Goal: Transaction & Acquisition: Book appointment/travel/reservation

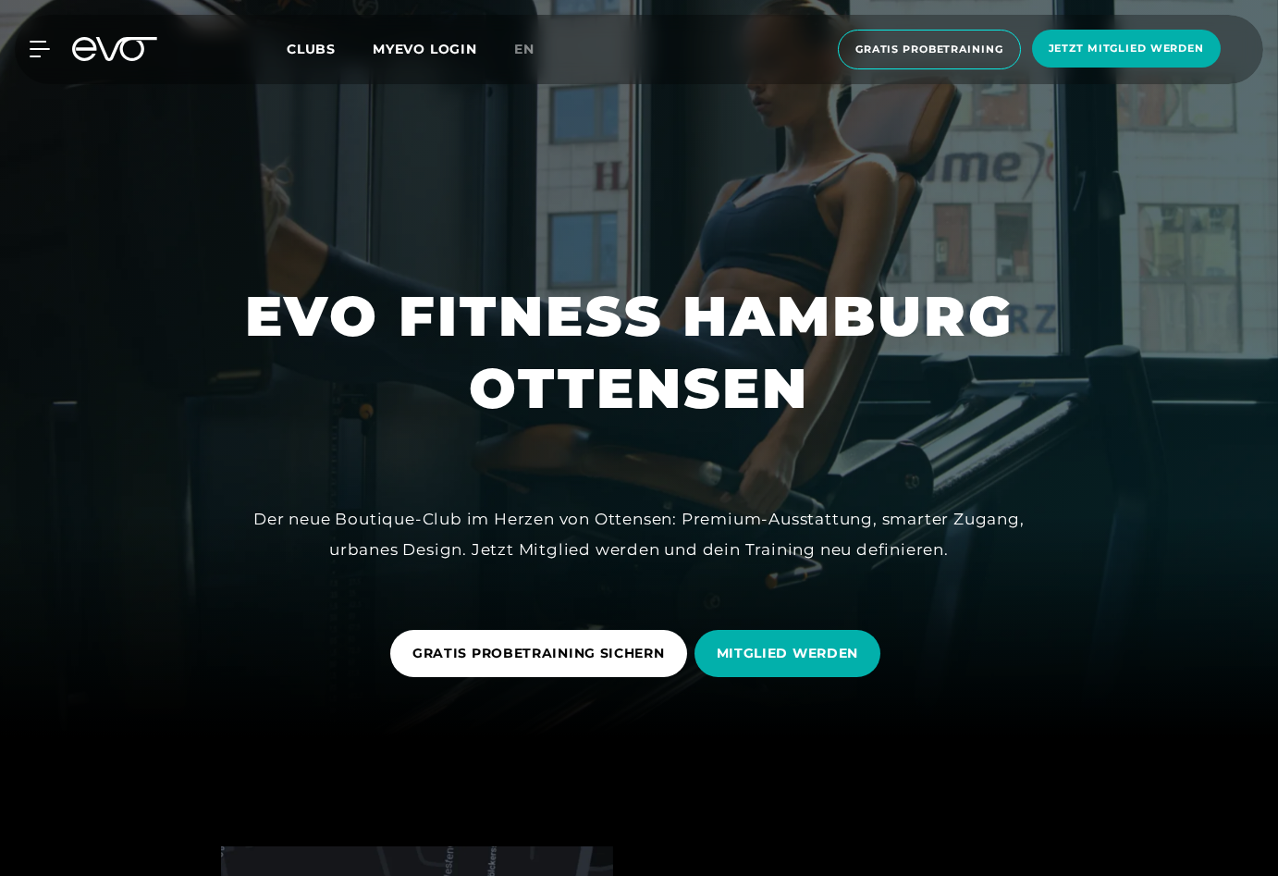
scroll to position [185, 0]
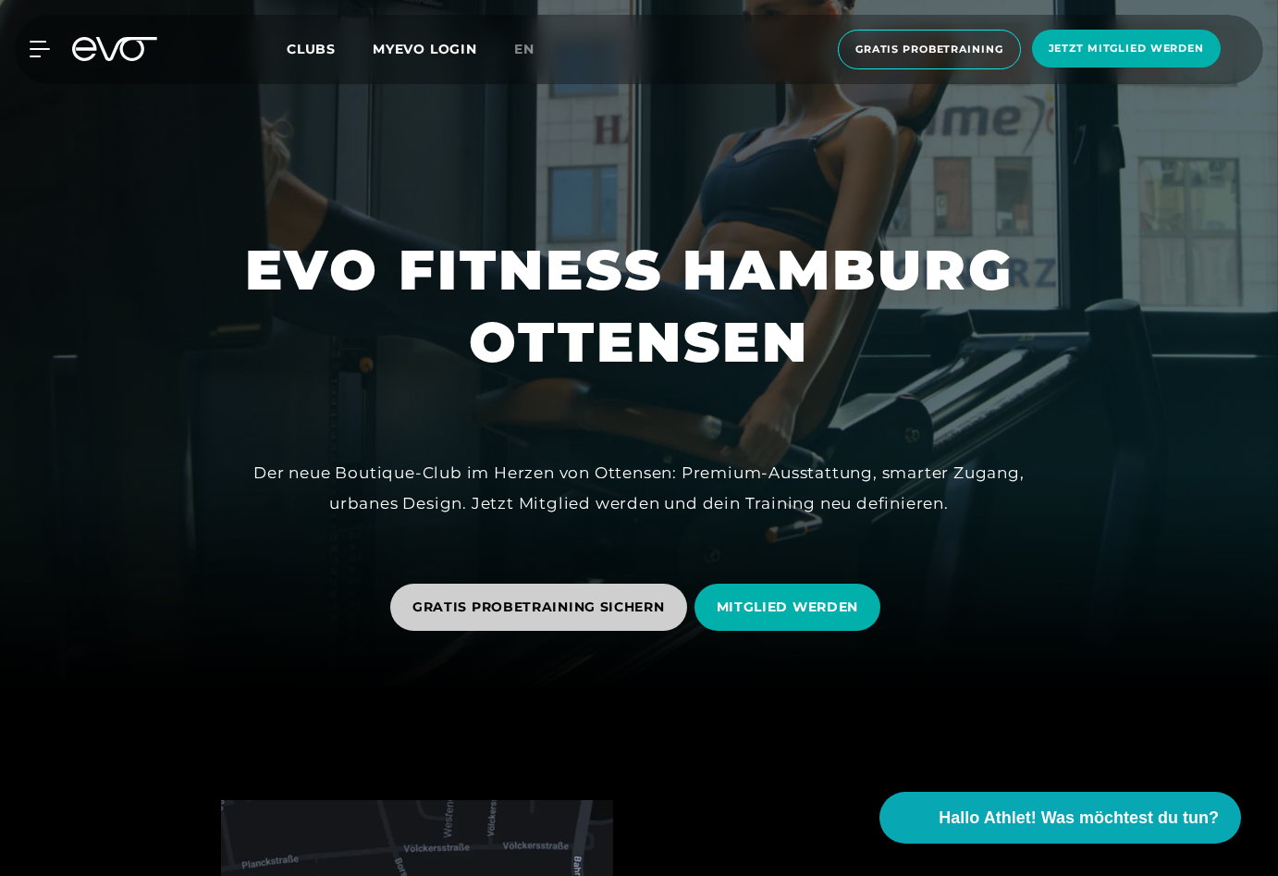
click at [447, 598] on span "GRATIS PROBETRAINING SICHERN" at bounding box center [538, 606] width 252 height 19
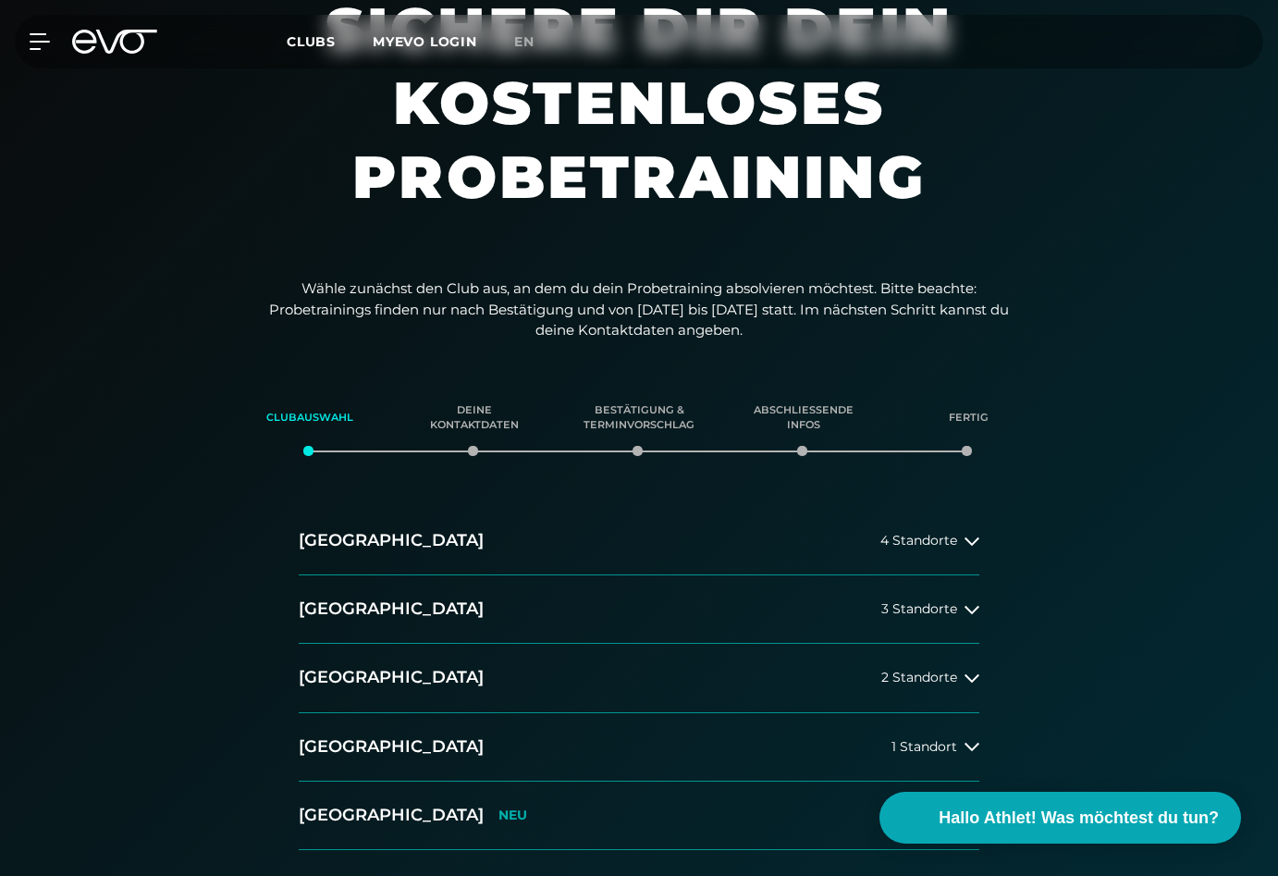
scroll to position [92, 0]
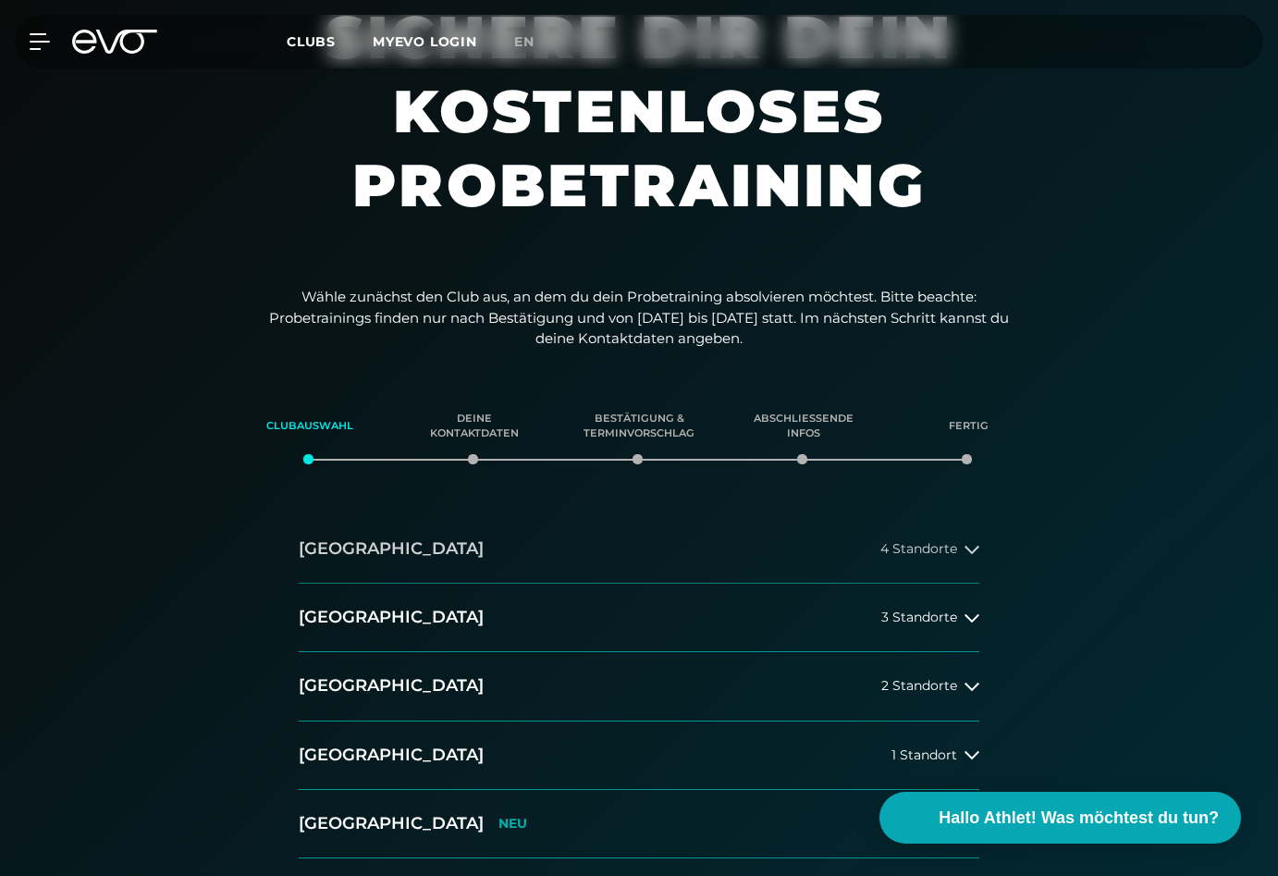
click at [939, 549] on span "4 Standorte" at bounding box center [918, 549] width 77 height 14
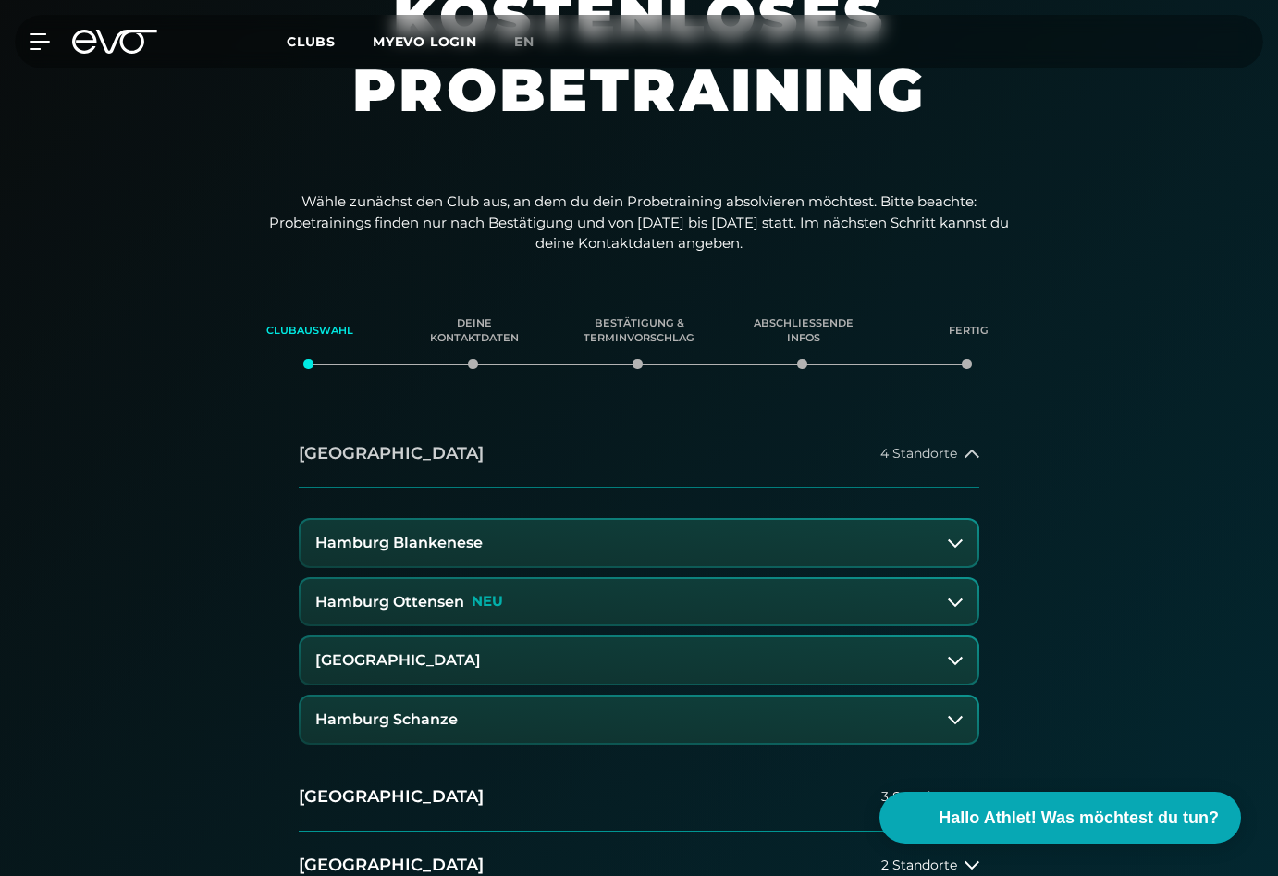
scroll to position [277, 0]
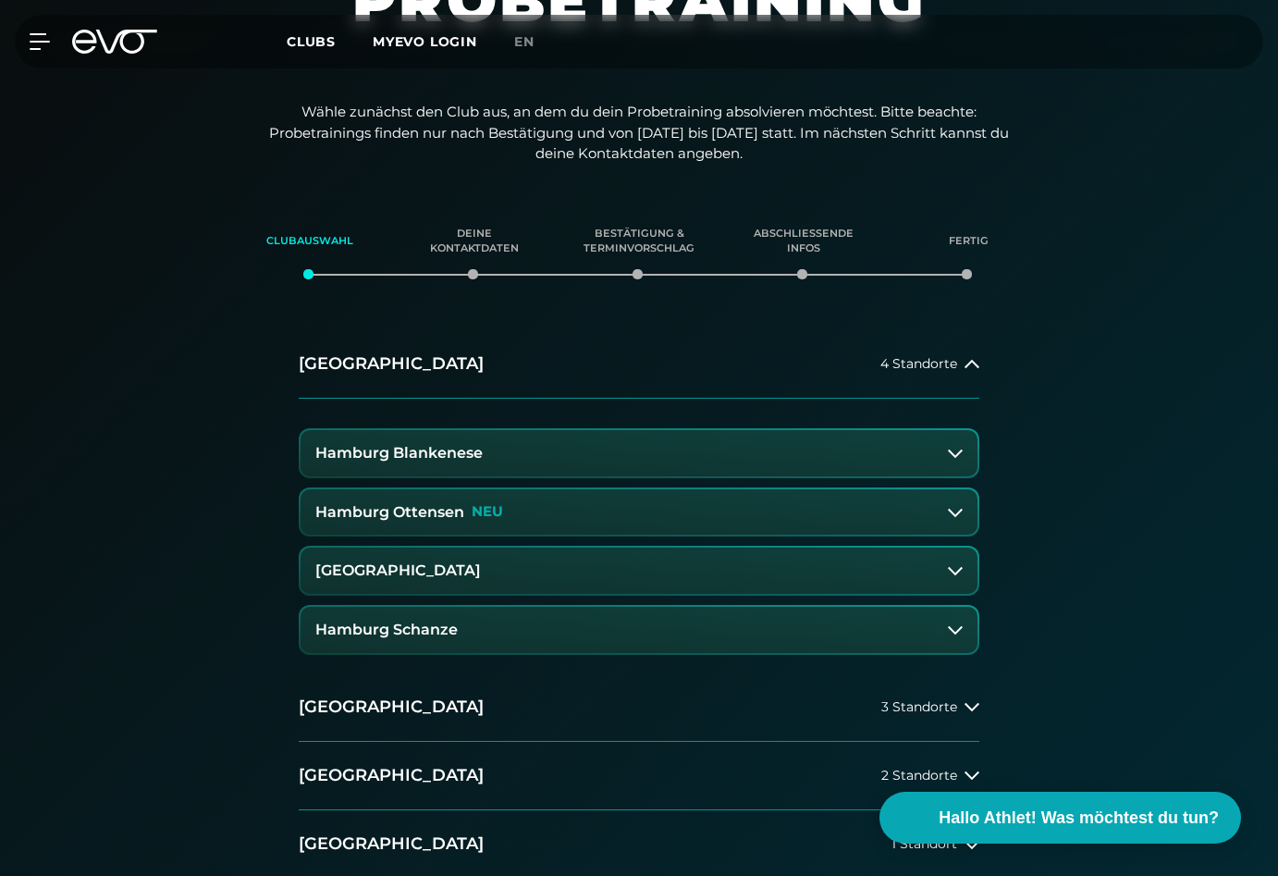
click at [570, 522] on button "Hamburg Ottensen NEU" at bounding box center [639, 512] width 677 height 46
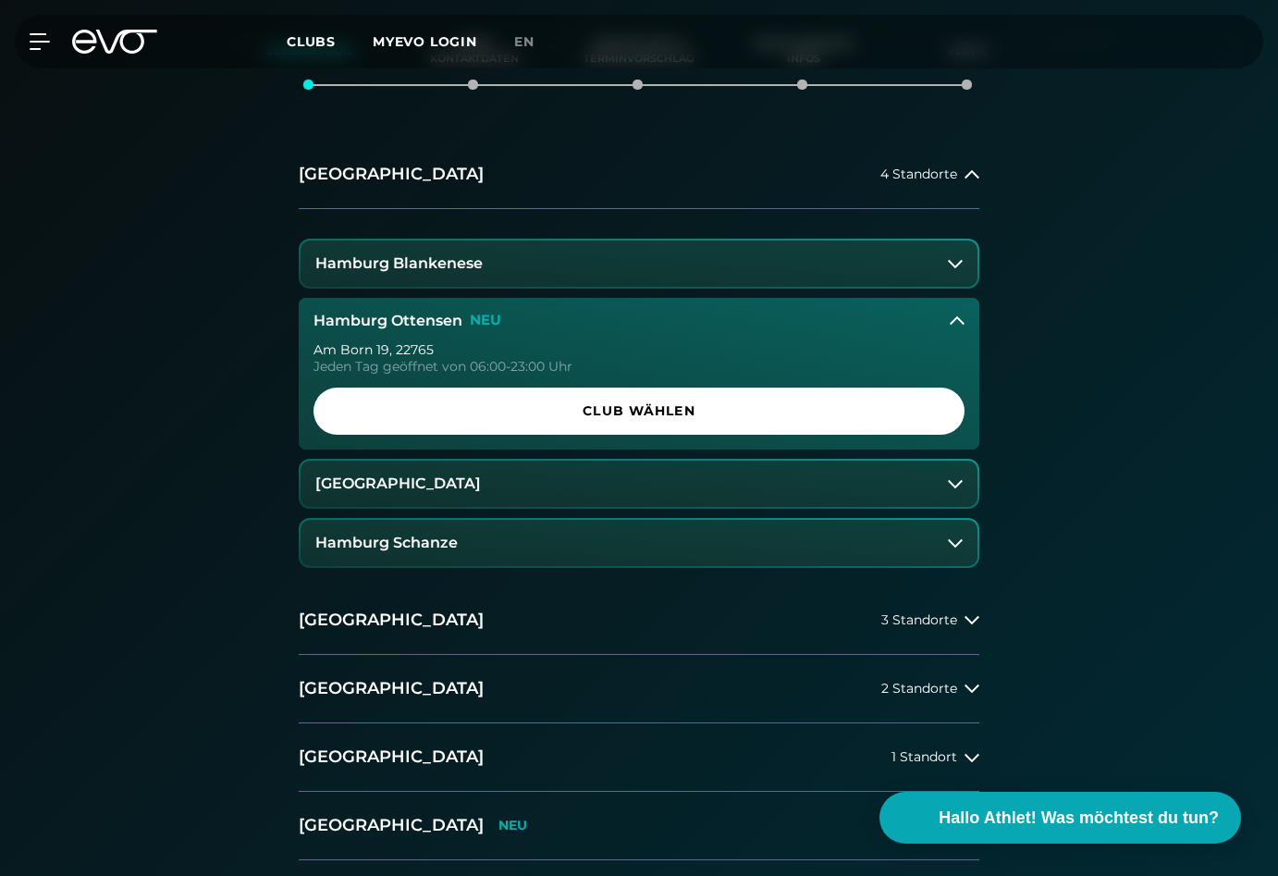
scroll to position [462, 0]
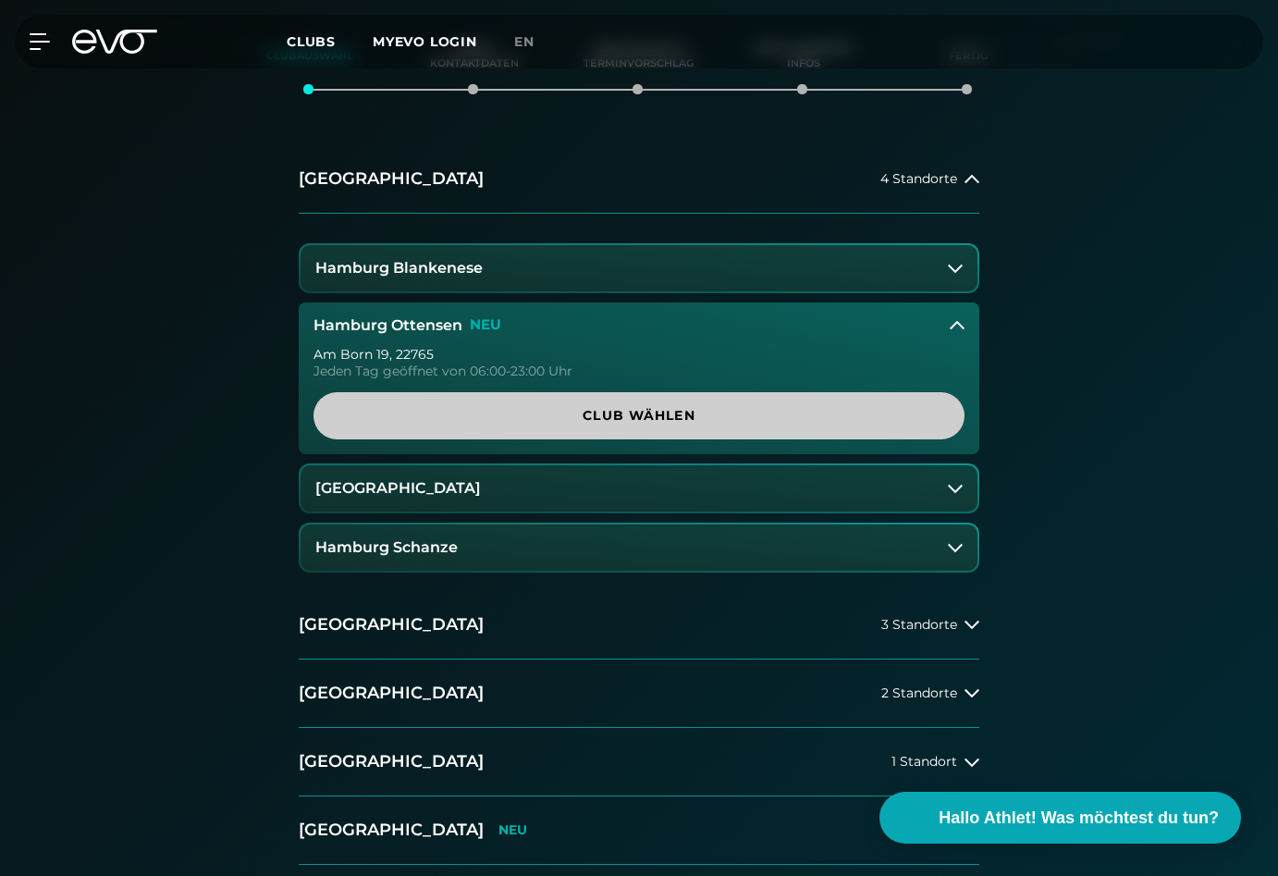
click at [428, 417] on span "Club wählen" at bounding box center [639, 415] width 607 height 19
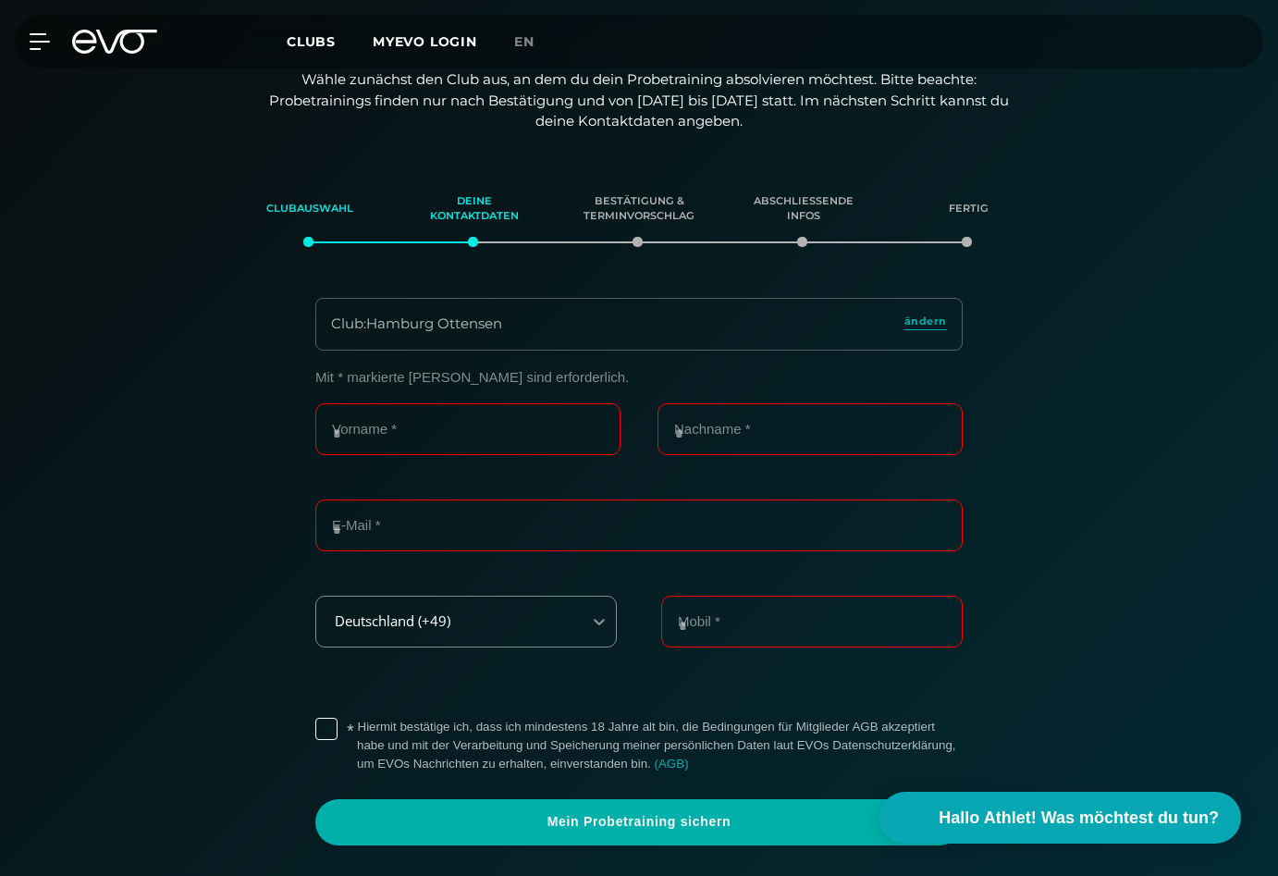
scroll to position [299, 0]
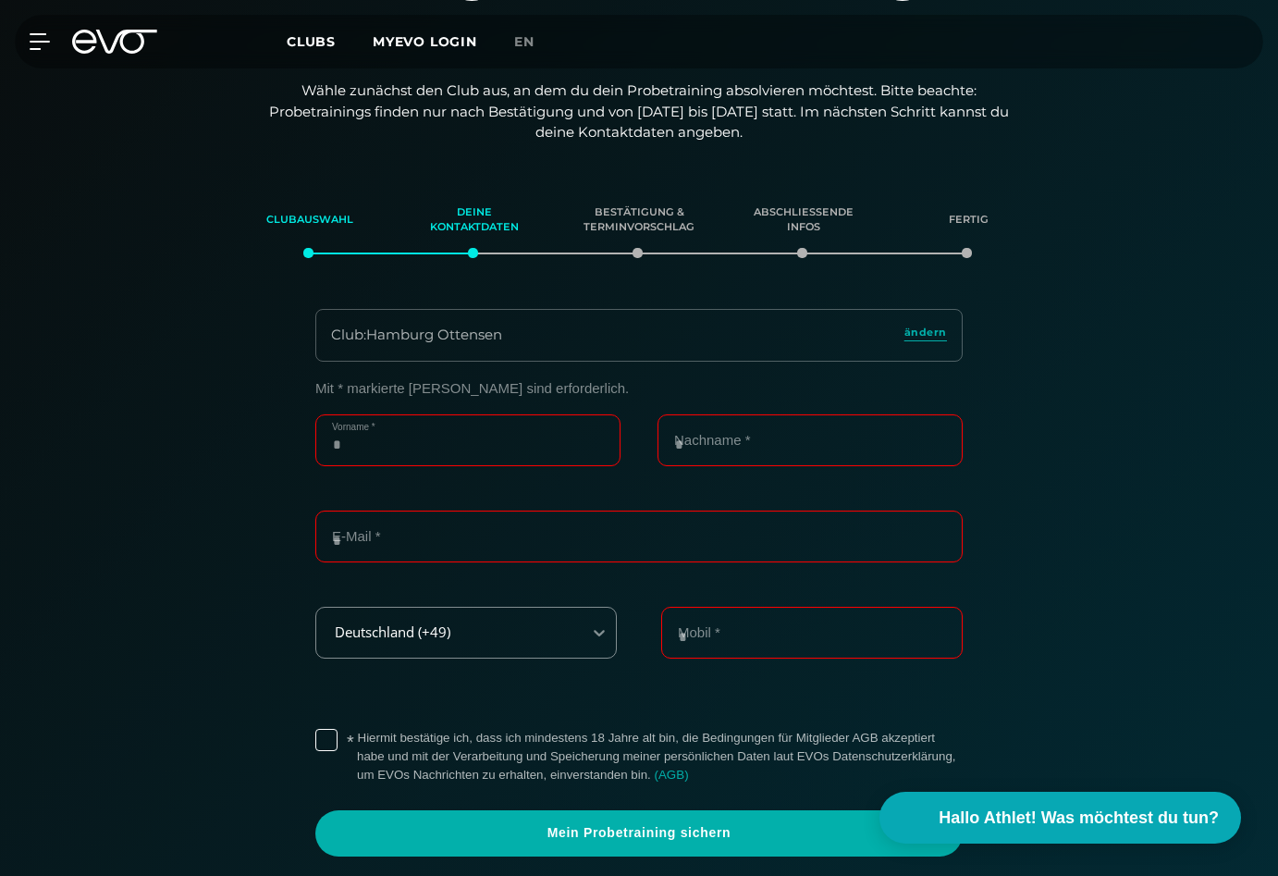
click at [478, 437] on input "Vorname *" at bounding box center [467, 440] width 305 height 52
type input "******"
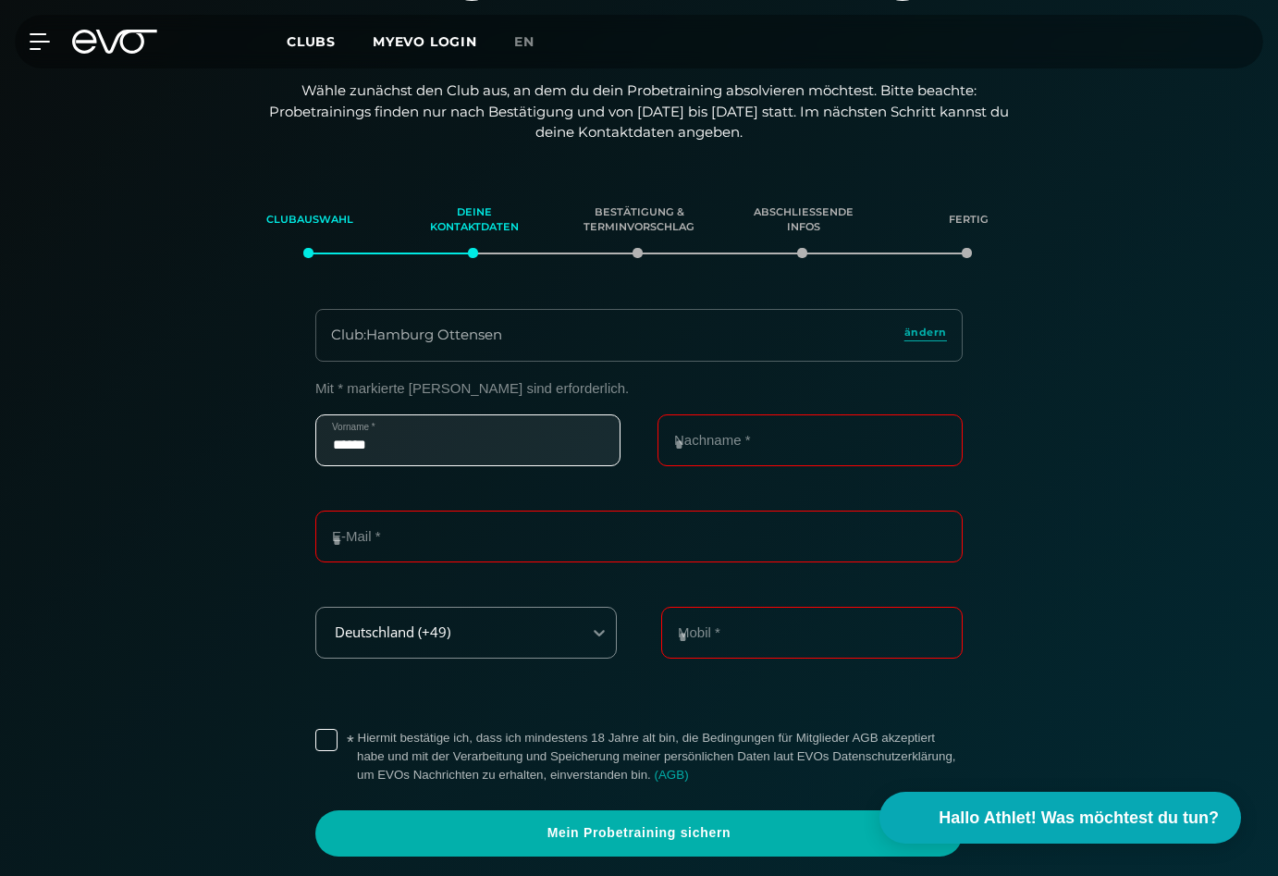
type input "****"
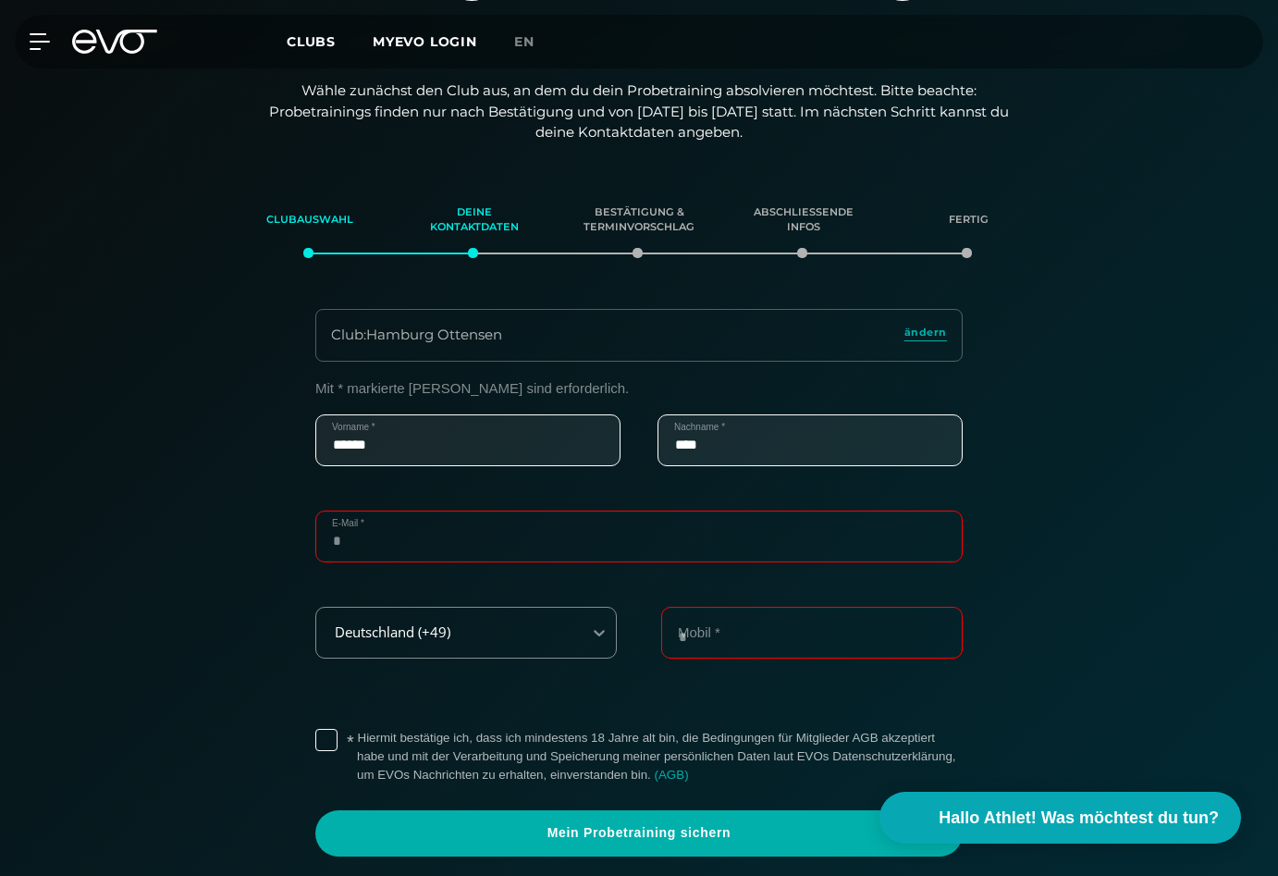
type input "**********"
click at [686, 635] on input "**********" at bounding box center [811, 633] width 301 height 52
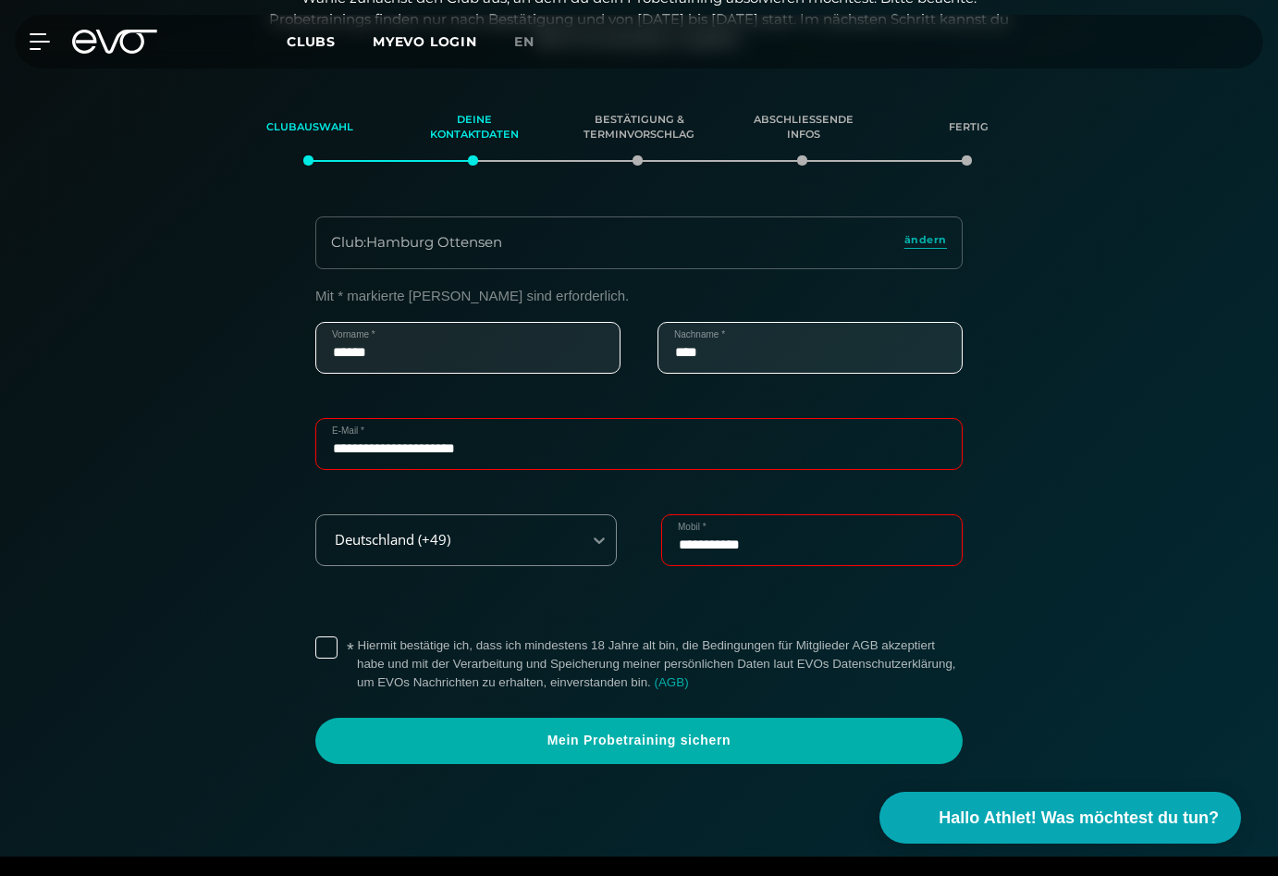
type input "**********"
click at [357, 642] on label "* Hiermit bestätige ich, dass ich mindestens 18 Jahre alt bin, die Bedingungen …" at bounding box center [660, 663] width 606 height 55
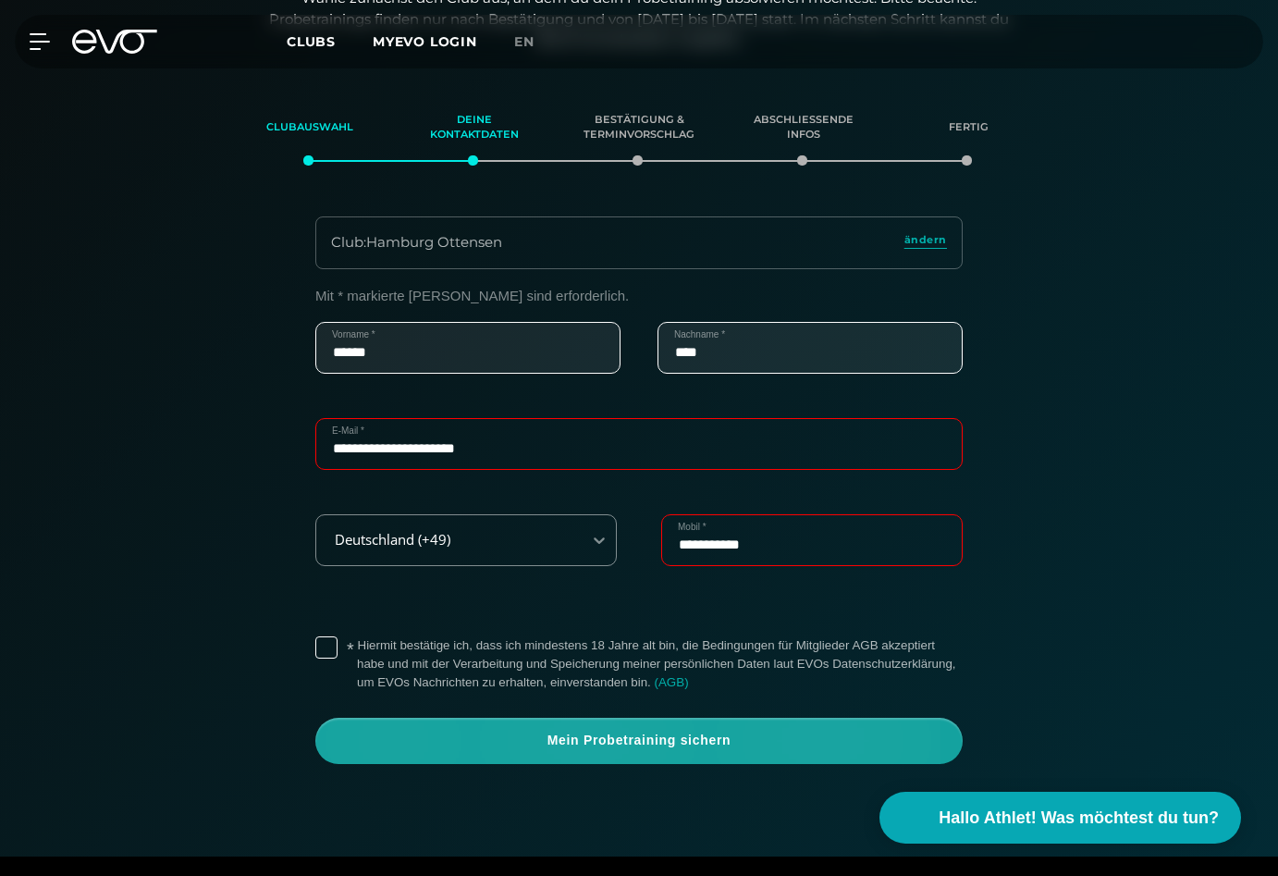
click at [509, 748] on span "Mein Probetraining sichern" at bounding box center [639, 740] width 603 height 18
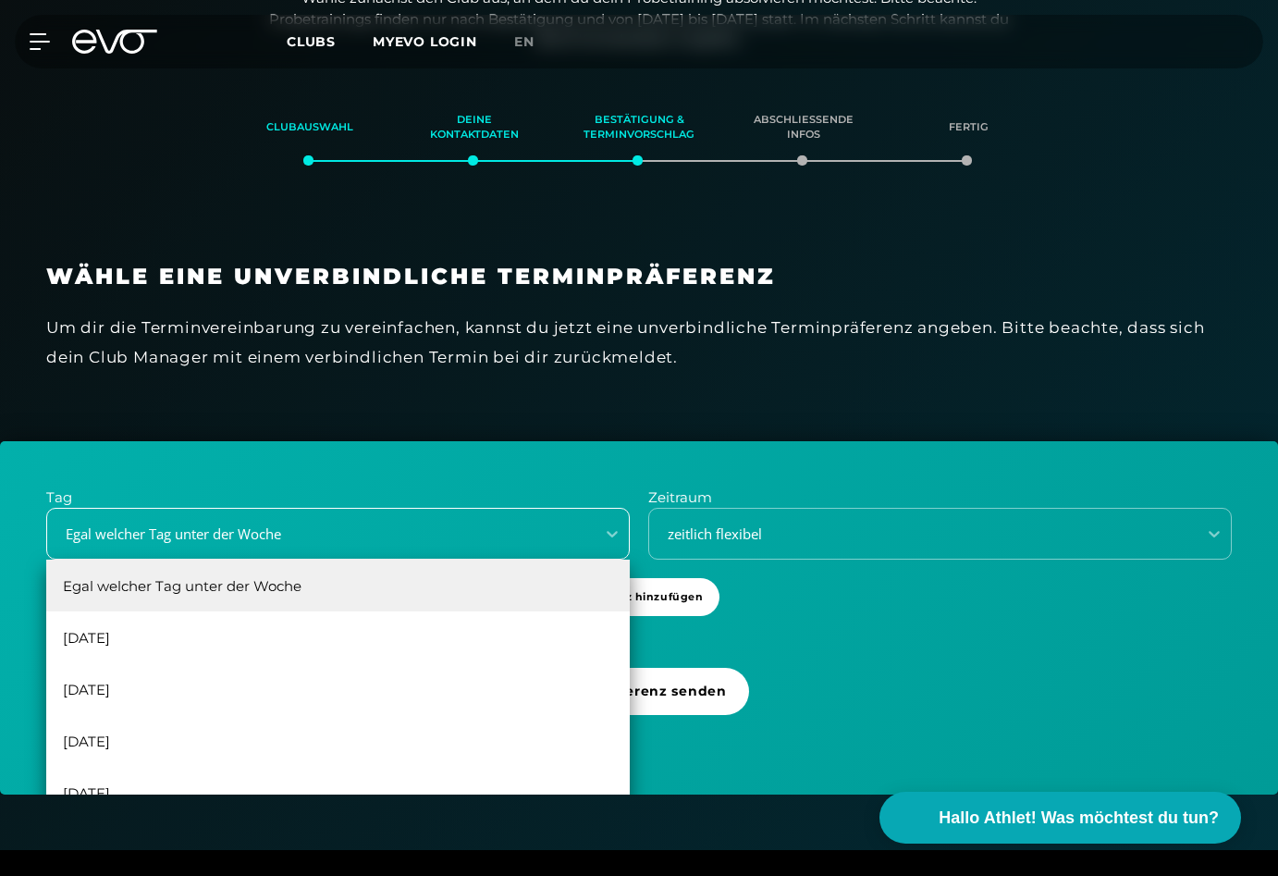
click at [433, 536] on div "Egal welcher Tag unter der Woche" at bounding box center [315, 533] width 533 height 21
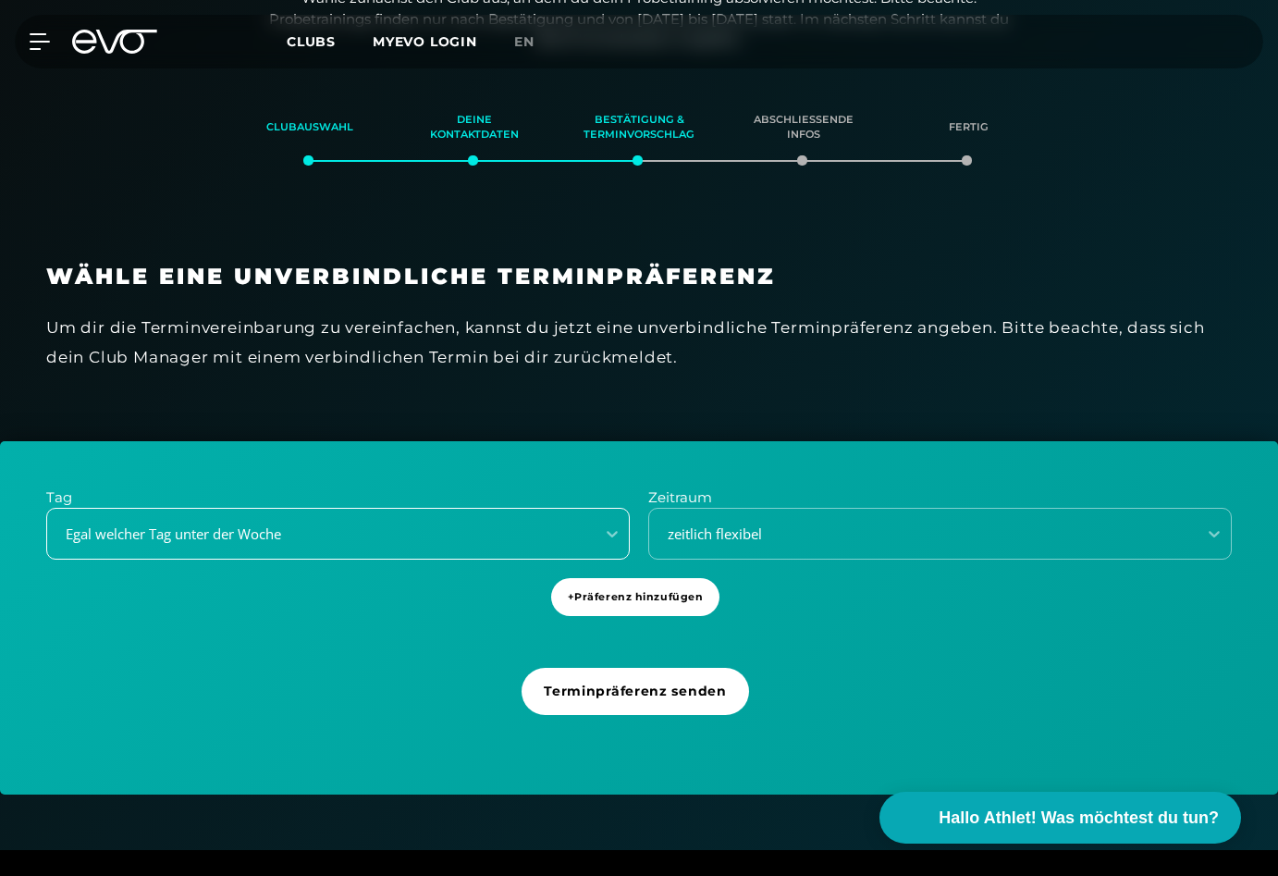
click at [433, 536] on div "Egal welcher Tag unter der Woche" at bounding box center [315, 533] width 533 height 21
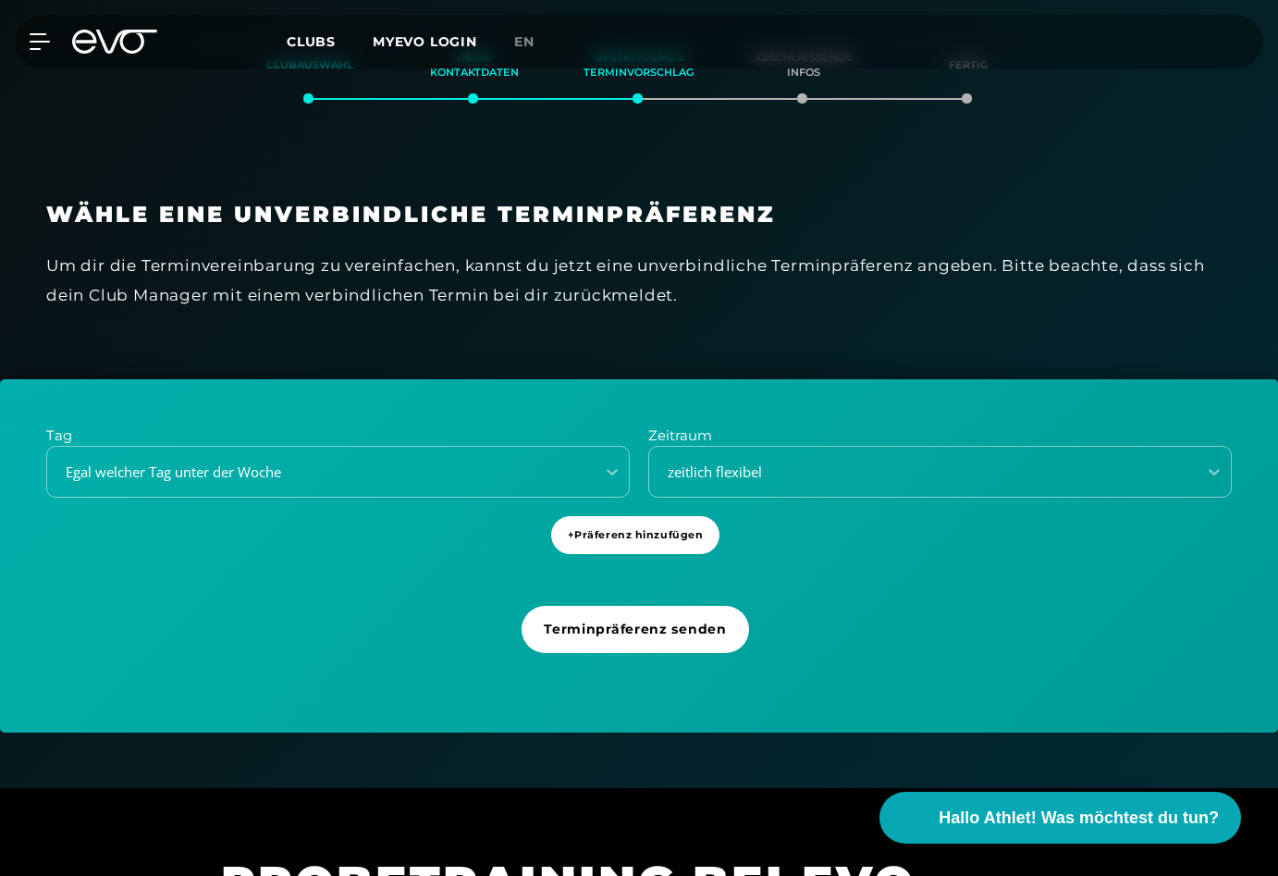
scroll to position [484, 0]
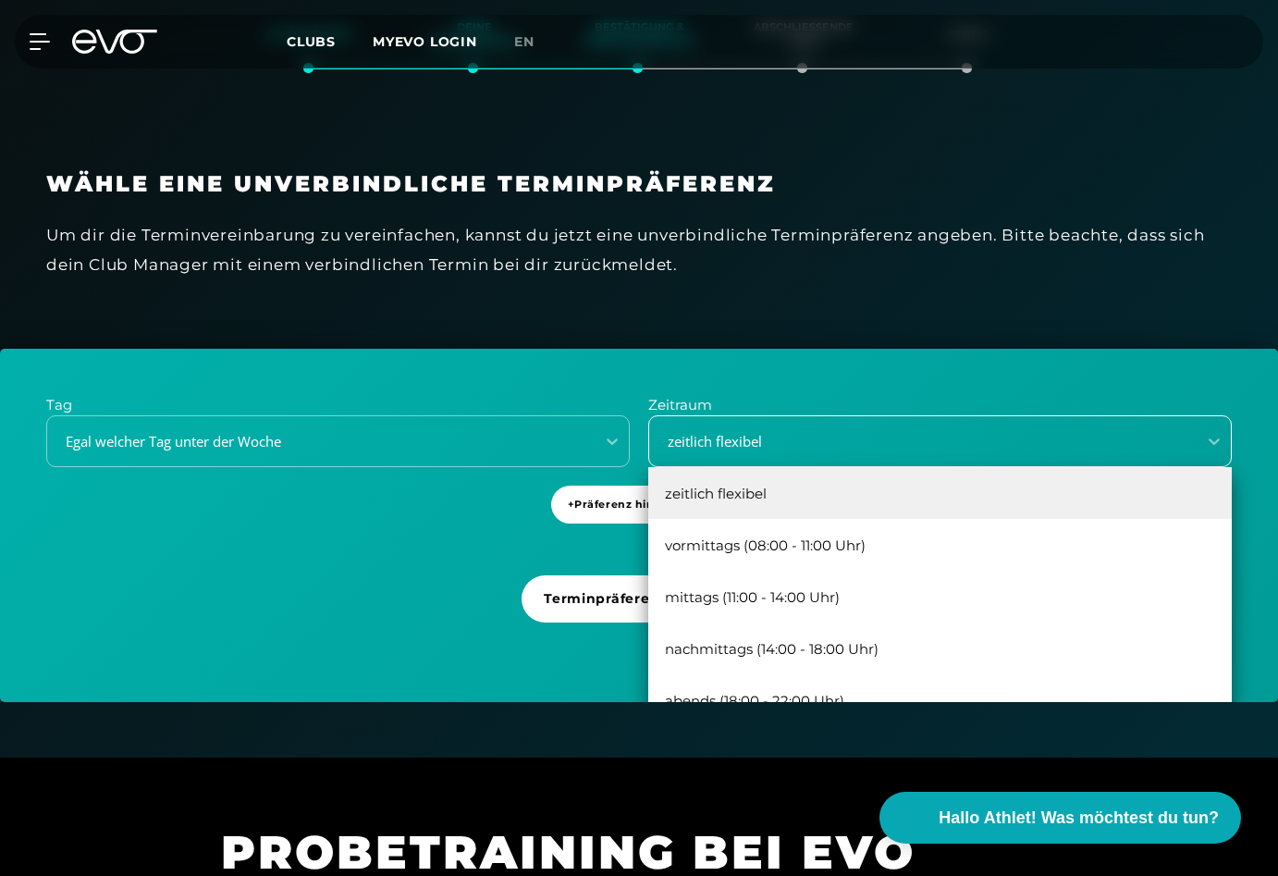
click at [724, 441] on div "zeitlich flexibel" at bounding box center [917, 441] width 533 height 21
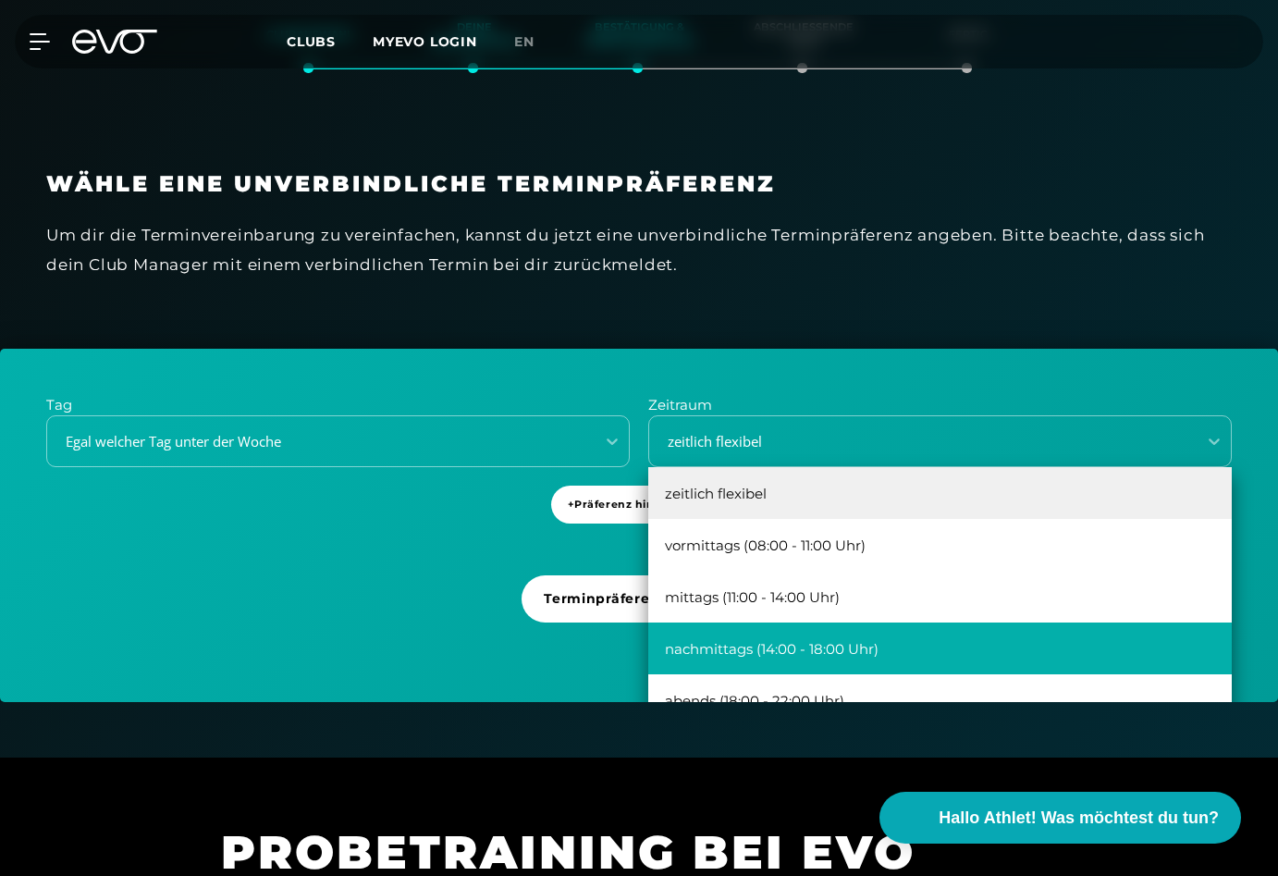
click at [800, 649] on div "nachmittags (14:00 - 18:00 Uhr)" at bounding box center [939, 648] width 583 height 52
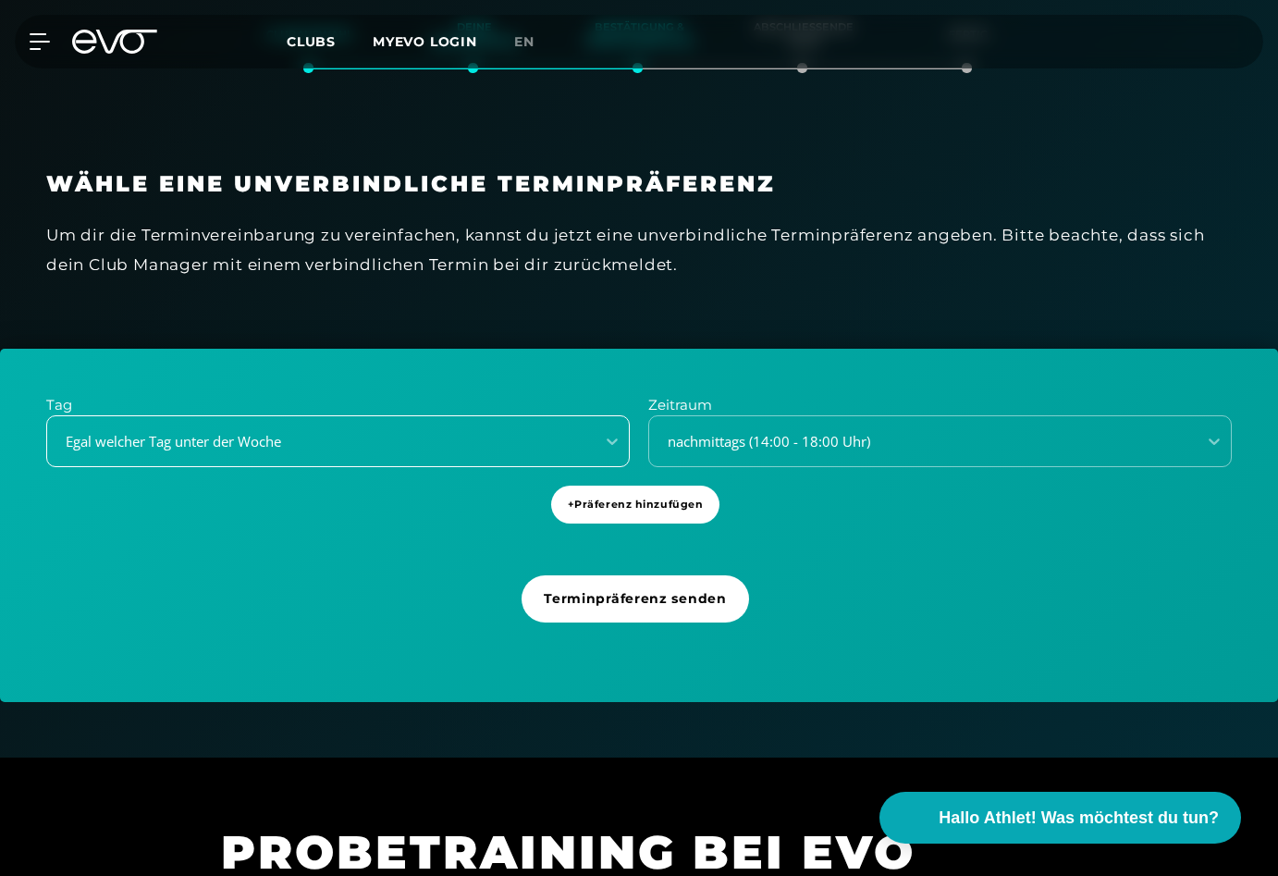
click at [460, 444] on div "Egal welcher Tag unter der Woche" at bounding box center [315, 441] width 533 height 21
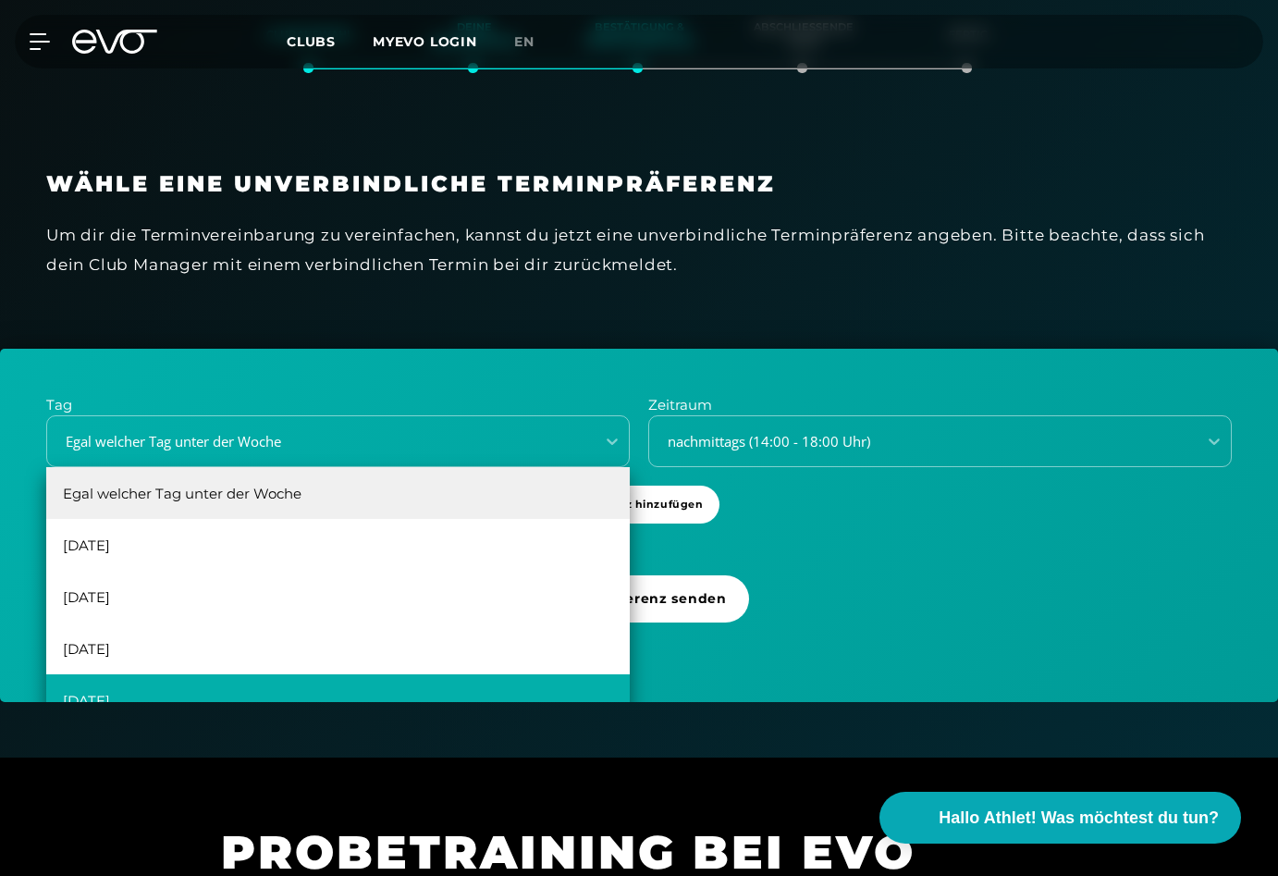
scroll to position [33, 0]
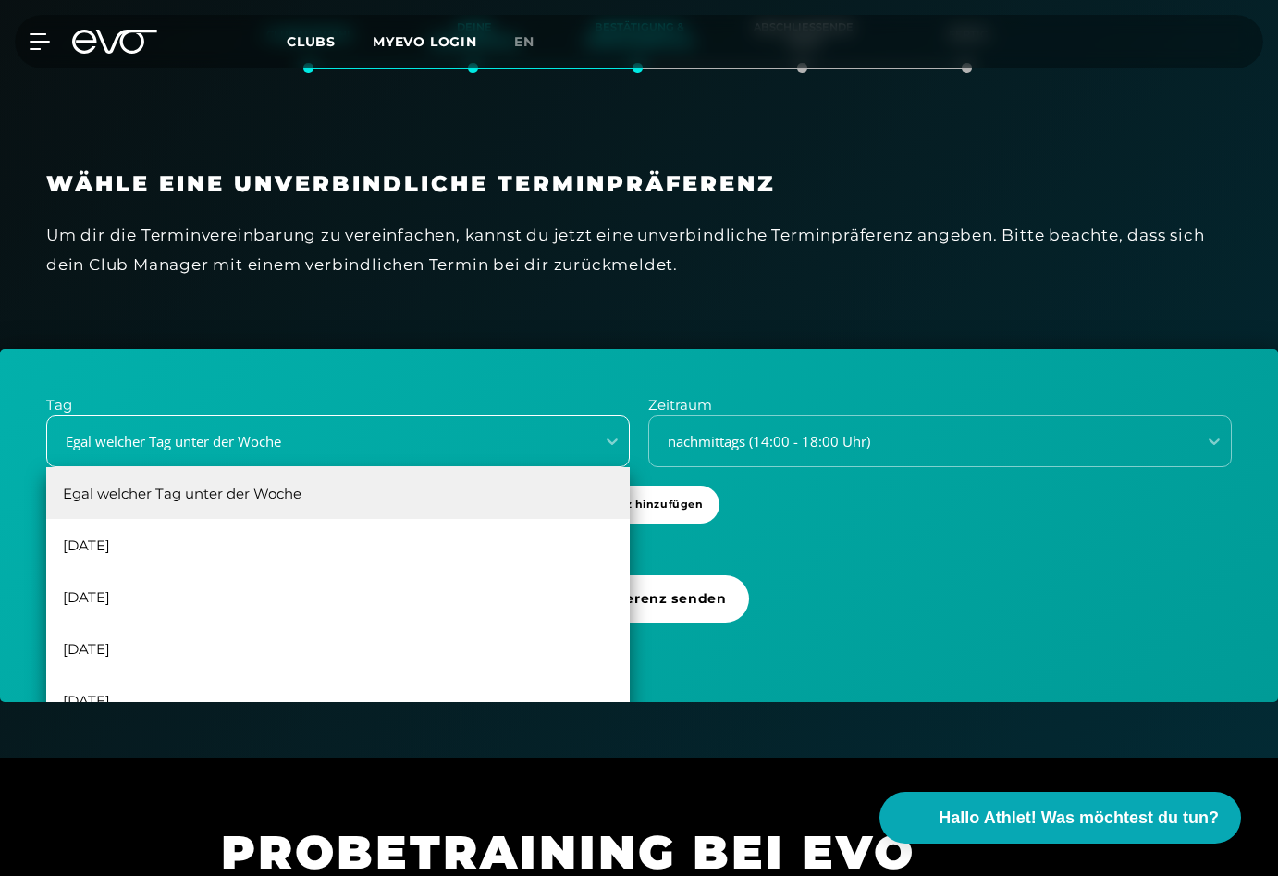
click at [313, 439] on div "Egal welcher Tag unter der Woche" at bounding box center [315, 441] width 533 height 21
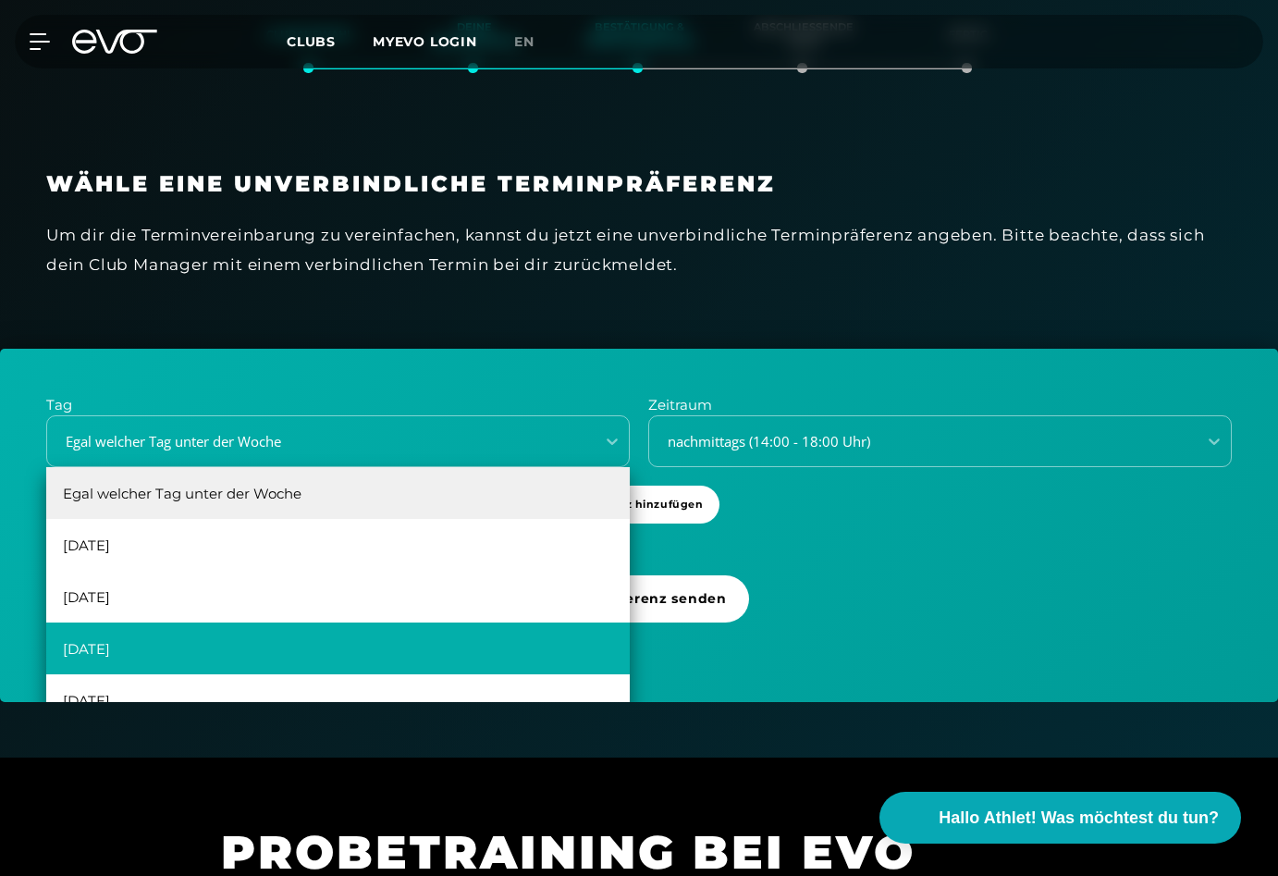
click at [160, 645] on div "[DATE]" at bounding box center [337, 648] width 583 height 52
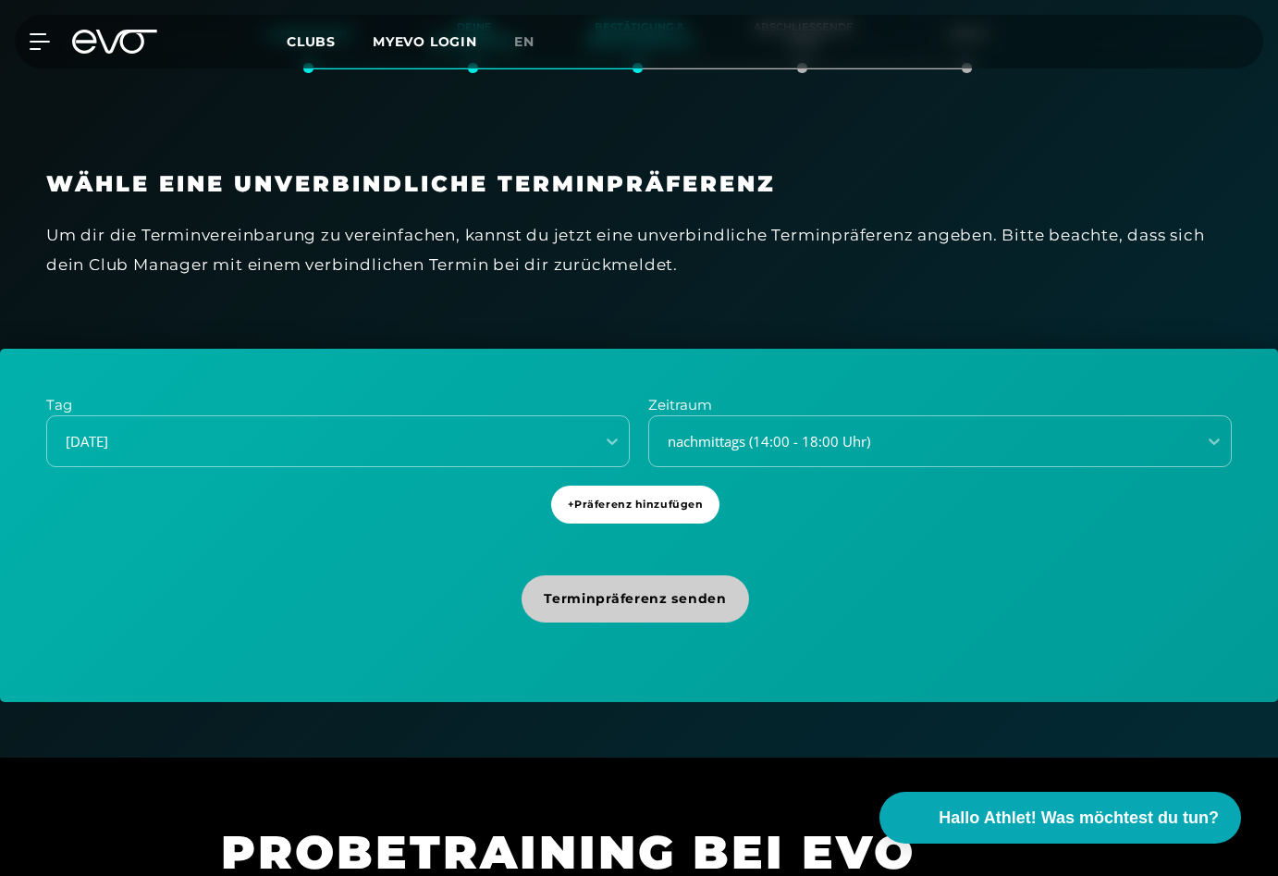
click at [651, 597] on span "Terminpräferenz senden" at bounding box center [635, 598] width 182 height 19
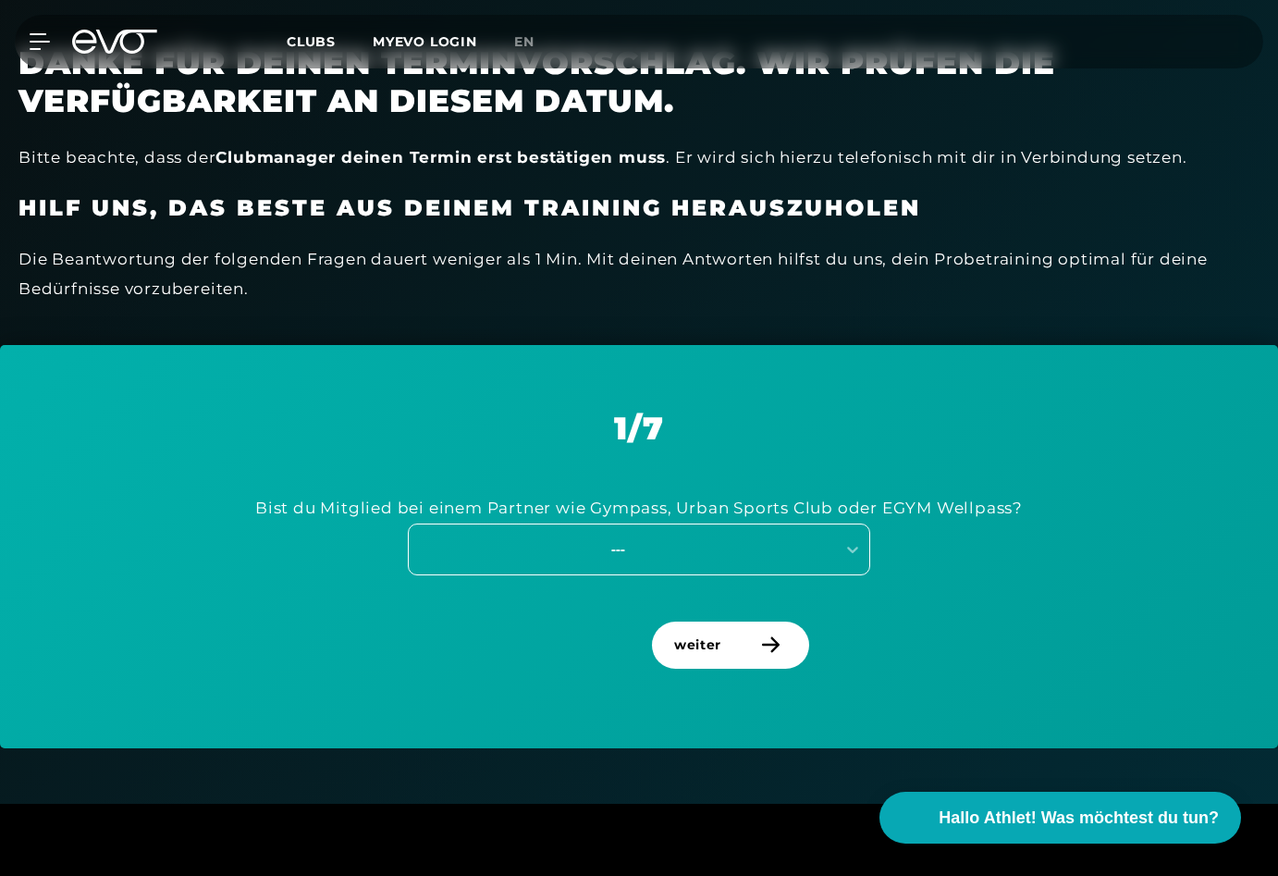
scroll to position [576, 0]
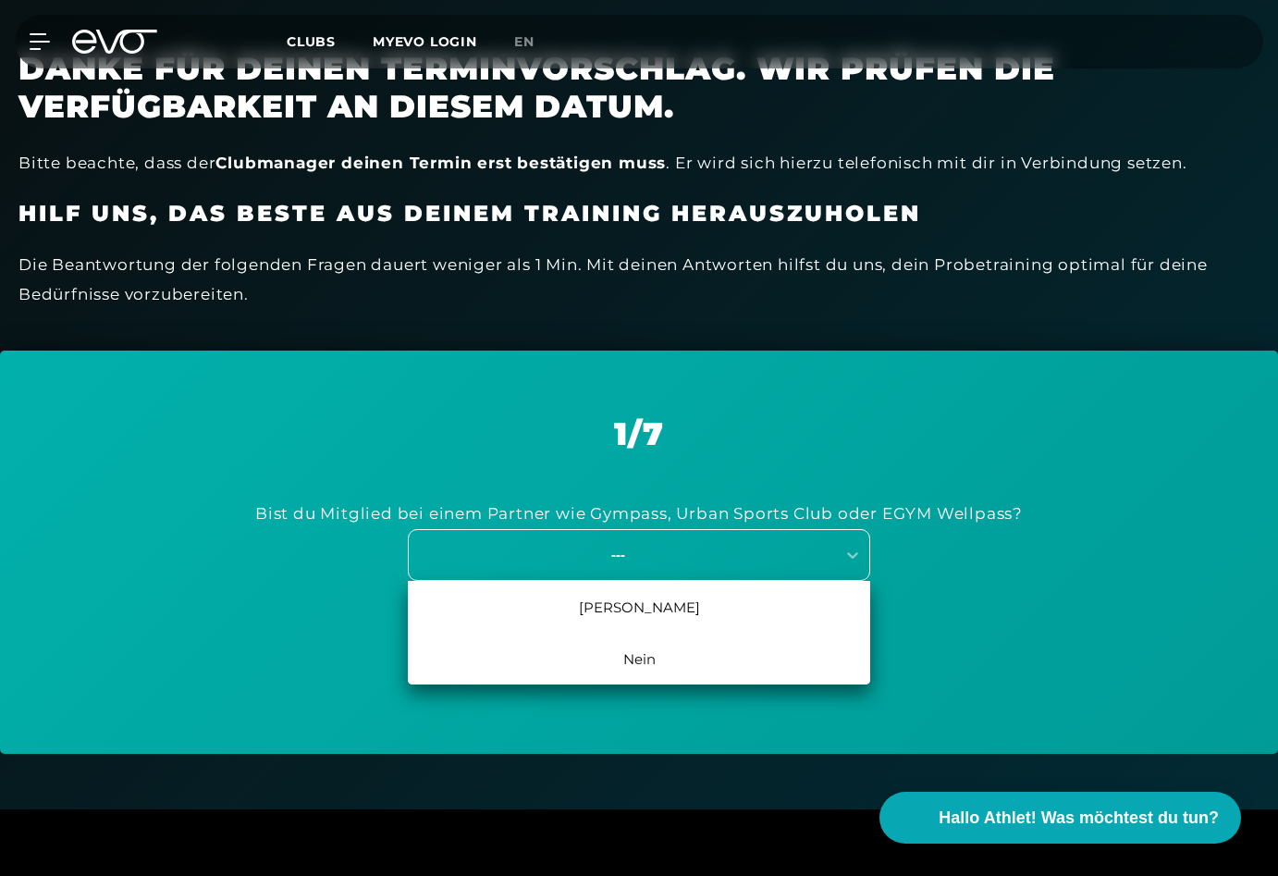
click at [643, 556] on div "---" at bounding box center [618, 554] width 415 height 21
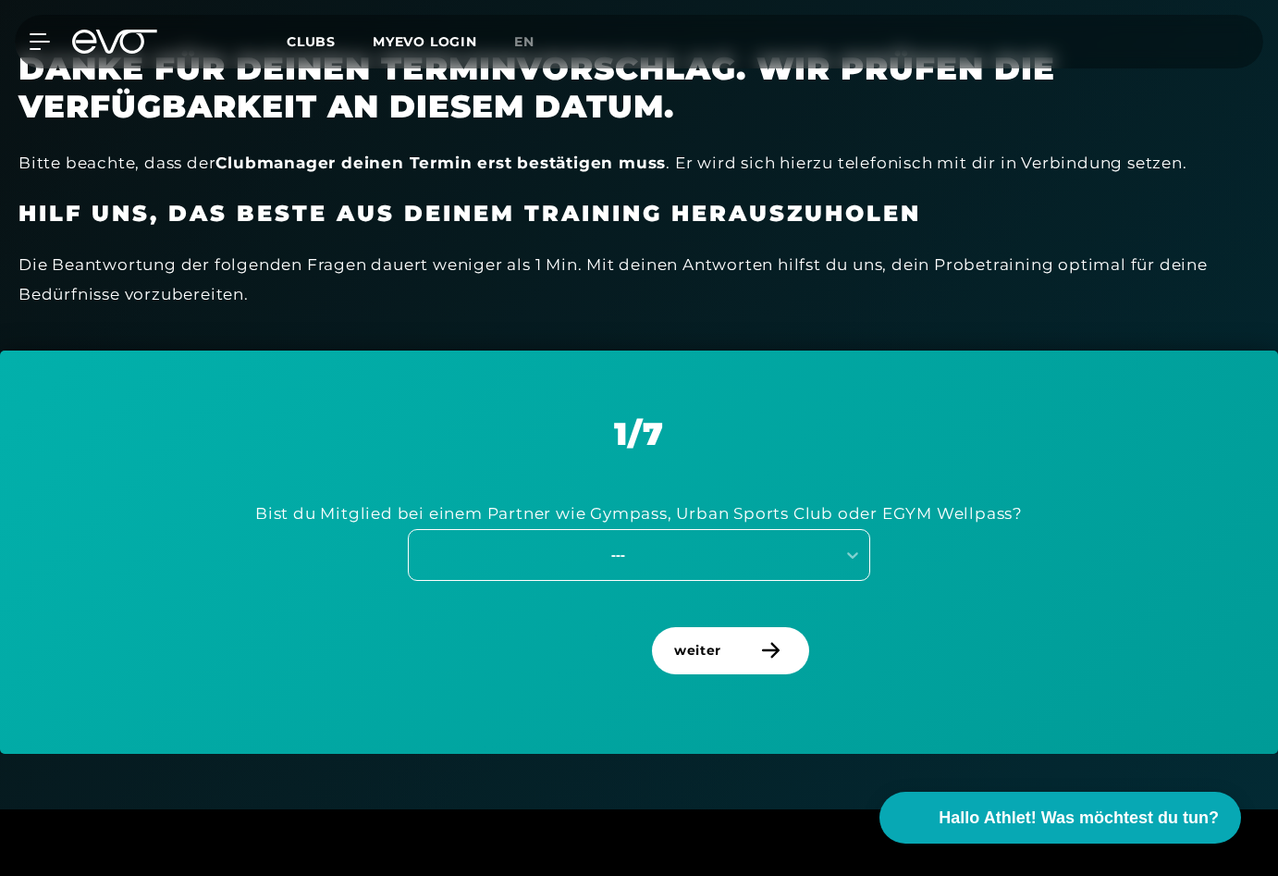
click at [643, 556] on div "---" at bounding box center [618, 554] width 415 height 21
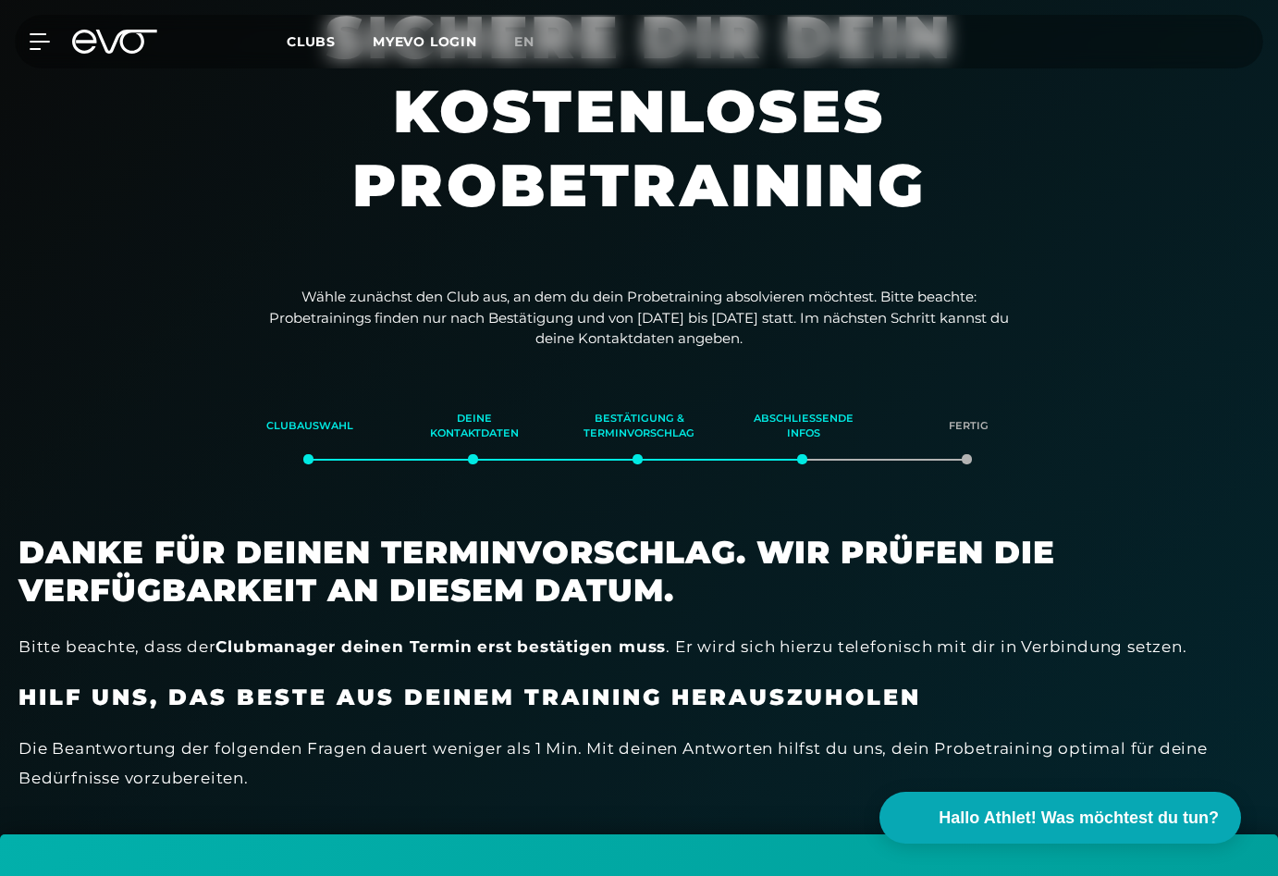
scroll to position [0, 0]
